Goal: Task Accomplishment & Management: Manage account settings

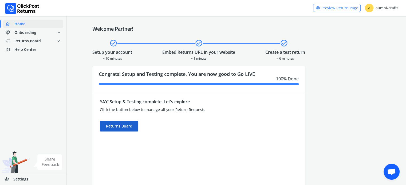
click at [122, 126] on div "Returns Board" at bounding box center [119, 126] width 38 height 11
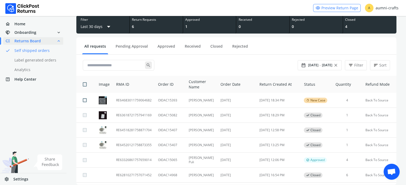
scroll to position [54, 0]
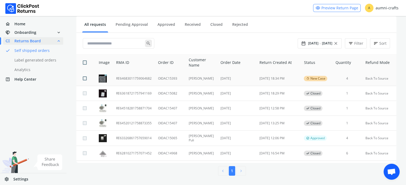
click at [127, 77] on td "RE64683011759064682" at bounding box center [134, 78] width 42 height 15
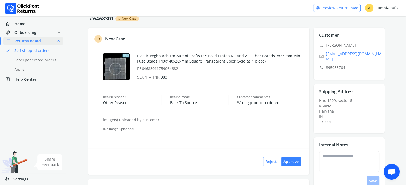
scroll to position [47, 0]
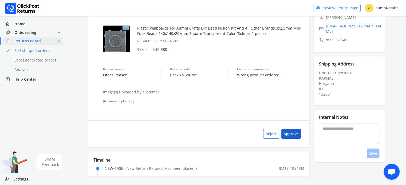
click at [293, 134] on button "Approve" at bounding box center [290, 134] width 19 height 10
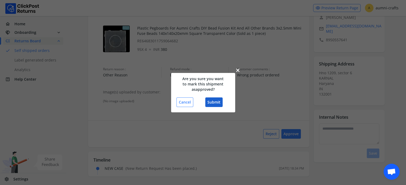
click at [214, 102] on button "Submit" at bounding box center [213, 103] width 17 height 10
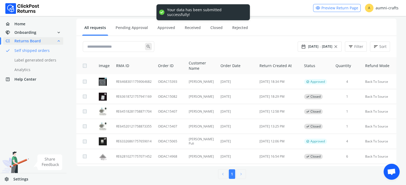
scroll to position [54, 0]
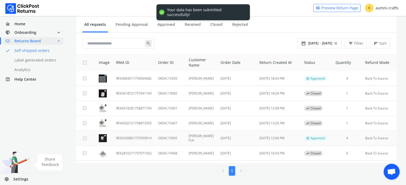
click at [126, 137] on td "RE63326861757659014" at bounding box center [134, 138] width 42 height 15
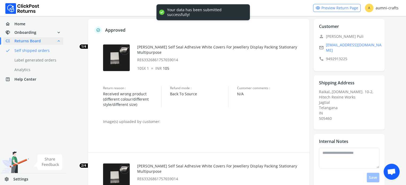
scroll to position [9, 0]
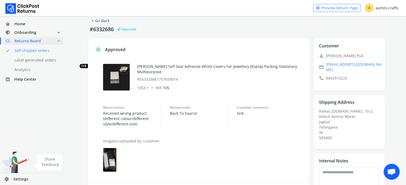
click at [94, 22] on span "chevron_left" at bounding box center [92, 20] width 5 height 7
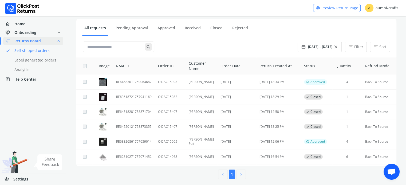
scroll to position [54, 0]
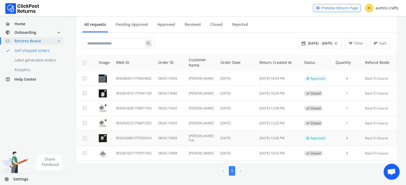
click at [130, 138] on td "RE63326861757659014" at bounding box center [134, 138] width 42 height 15
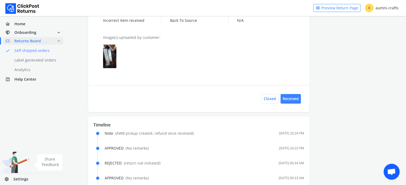
scroll to position [493, 0]
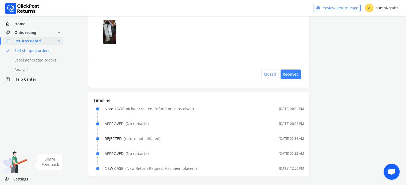
click at [271, 75] on button "Closed" at bounding box center [269, 75] width 17 height 10
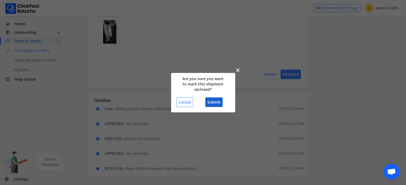
click at [219, 102] on button "Submit" at bounding box center [213, 103] width 17 height 10
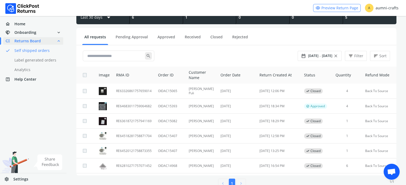
scroll to position [54, 0]
